Goal: Information Seeking & Learning: Learn about a topic

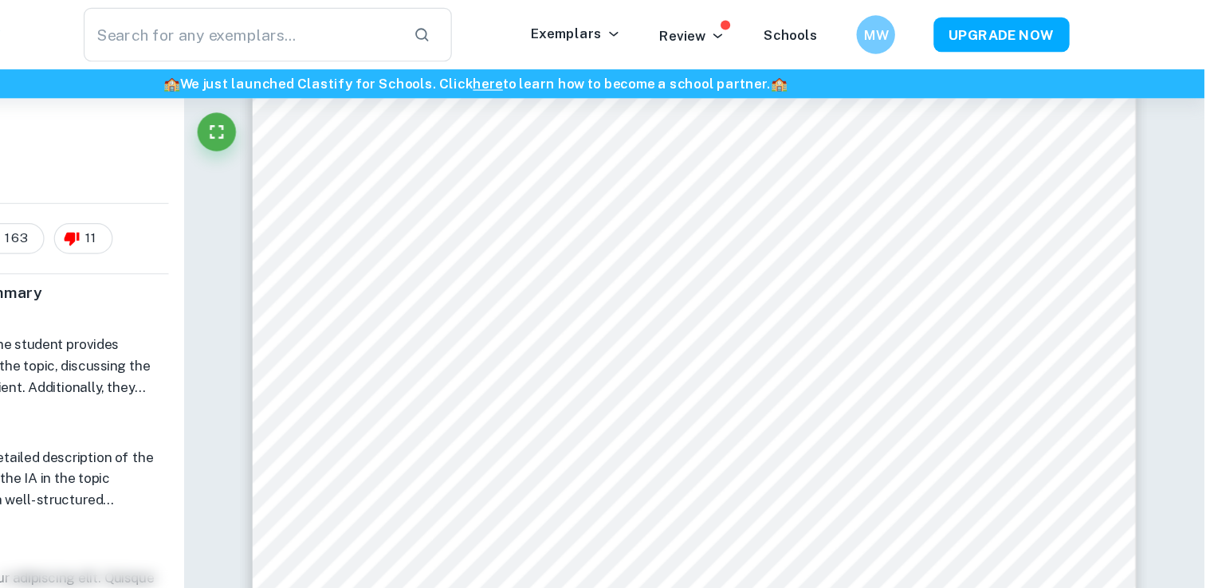
scroll to position [316, 0]
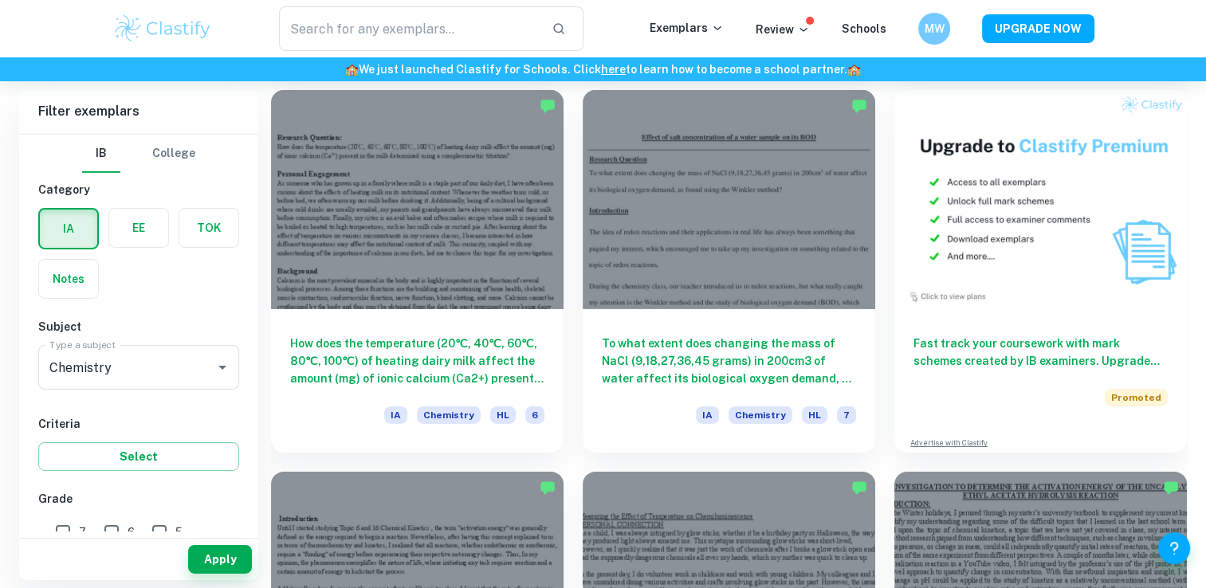
scroll to position [11278, 0]
